Goal: Check status: Check status

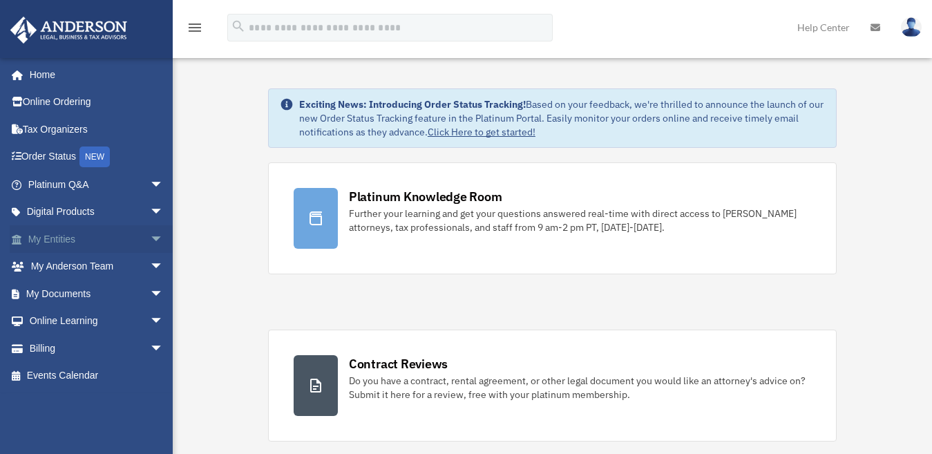
click at [150, 234] on span "arrow_drop_down" at bounding box center [164, 239] width 28 height 28
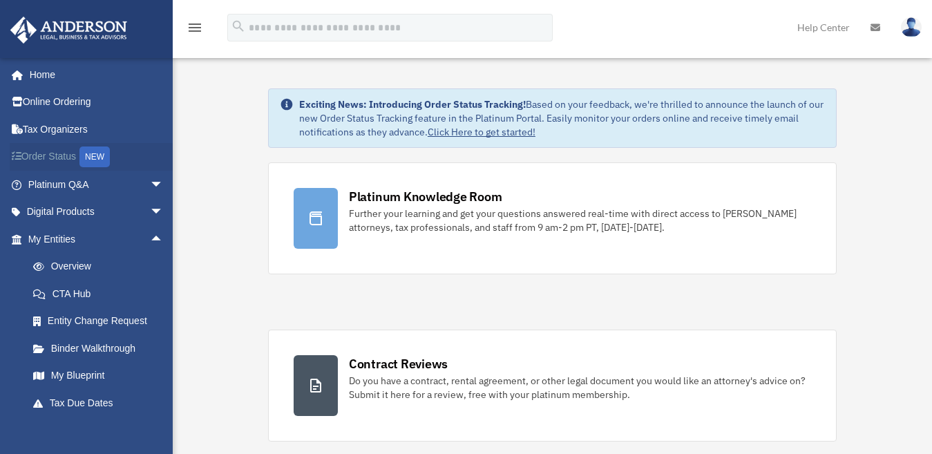
click at [156, 152] on link "Order Status NEW" at bounding box center [97, 157] width 175 height 28
click at [146, 424] on div "drdavidporter@yahoo.com Sign Out drdavidporter@yahoo.com Home Online Ordering T…" at bounding box center [86, 284] width 173 height 454
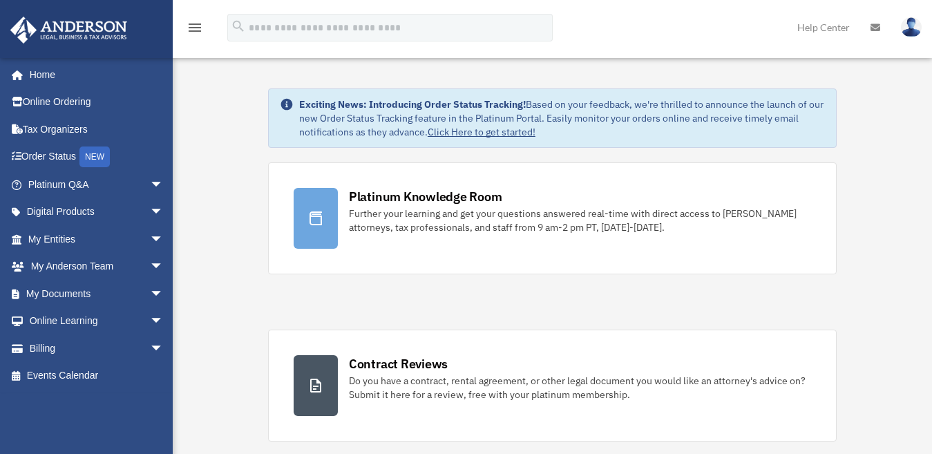
click at [150, 233] on span "arrow_drop_down" at bounding box center [164, 239] width 28 height 28
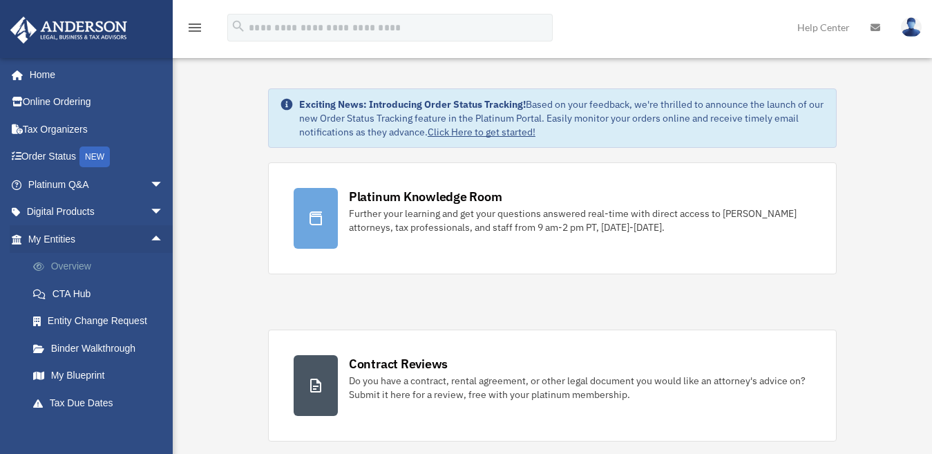
click at [92, 261] on link "Overview" at bounding box center [101, 267] width 165 height 28
click at [70, 263] on link "Overview" at bounding box center [101, 267] width 165 height 28
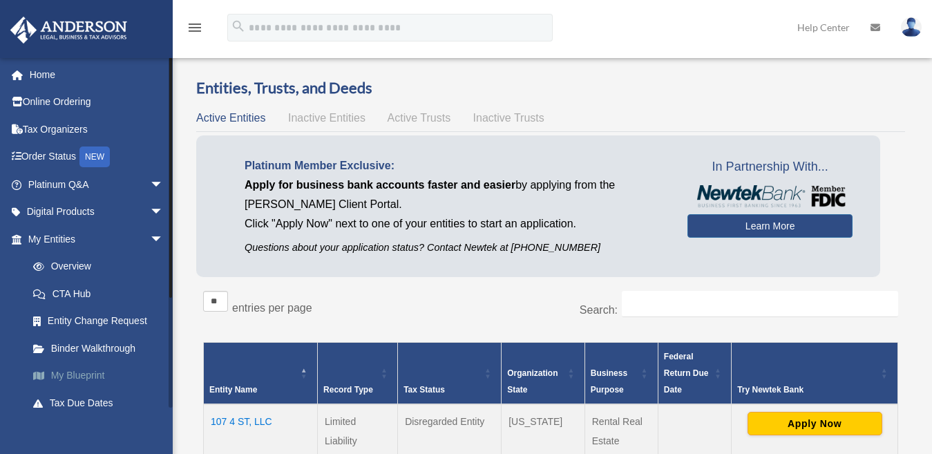
click at [90, 375] on link "My Blueprint" at bounding box center [101, 376] width 165 height 28
